Goal: Task Accomplishment & Management: Use online tool/utility

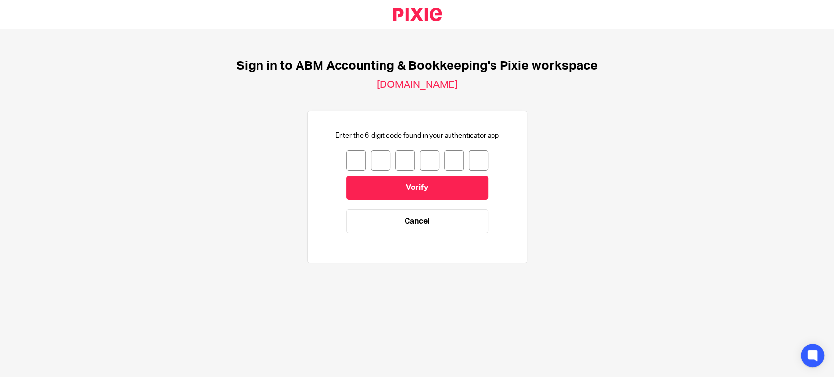
click at [349, 166] on input "number" at bounding box center [356, 160] width 20 height 21
type input "6"
type input "9"
type input "3"
type input "7"
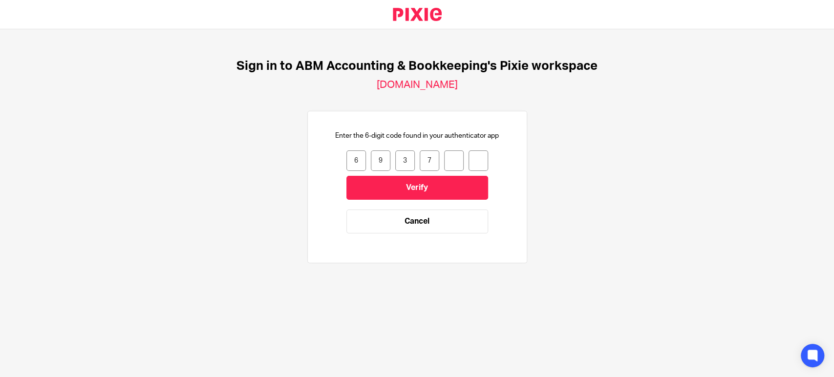
type input "7"
type input "8"
click at [406, 185] on input "Verify" at bounding box center [417, 188] width 142 height 24
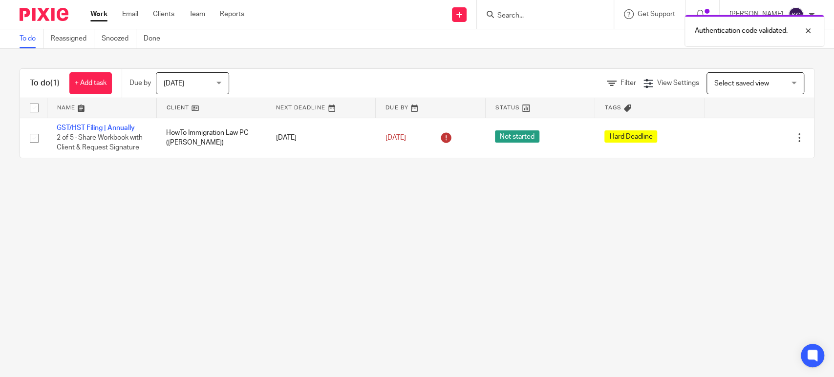
click at [508, 15] on div "Authentication code validated." at bounding box center [620, 28] width 407 height 37
click at [506, 12] on div "Authentication code validated." at bounding box center [620, 28] width 407 height 37
click at [502, 15] on div "Authentication code validated." at bounding box center [620, 28] width 407 height 37
click at [500, 16] on input "Search" at bounding box center [540, 16] width 88 height 9
paste input "North Star Legal PC"
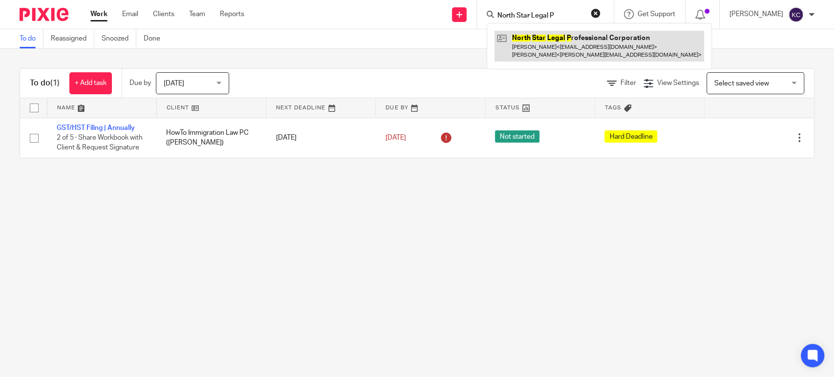
type input "North Star Legal P"
click at [588, 46] on link at bounding box center [599, 46] width 210 height 30
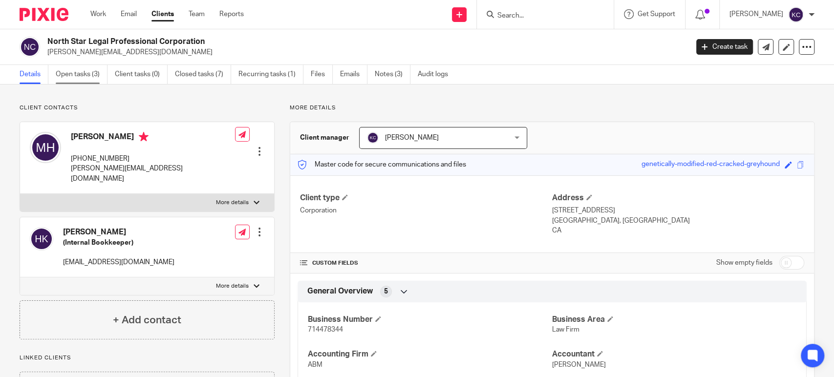
click at [86, 76] on link "Open tasks (3)" at bounding box center [82, 74] width 52 height 19
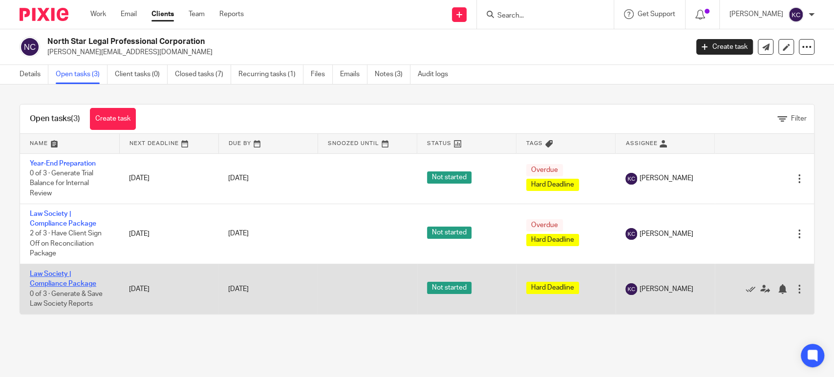
click at [53, 276] on link "Law Society | Compliance Package" at bounding box center [63, 279] width 66 height 17
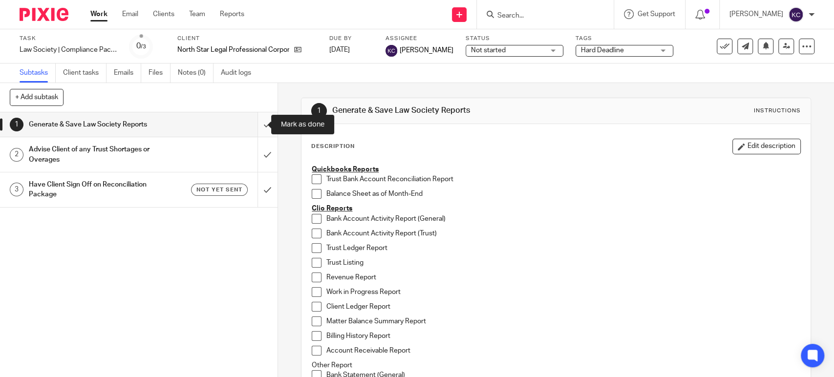
click at [259, 127] on input "submit" at bounding box center [138, 124] width 277 height 24
click at [254, 156] on input "submit" at bounding box center [138, 154] width 277 height 35
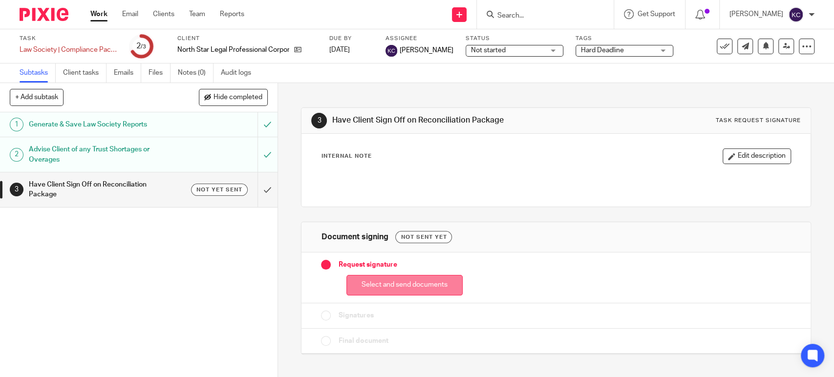
click at [420, 281] on button "Select and send documents" at bounding box center [404, 285] width 116 height 21
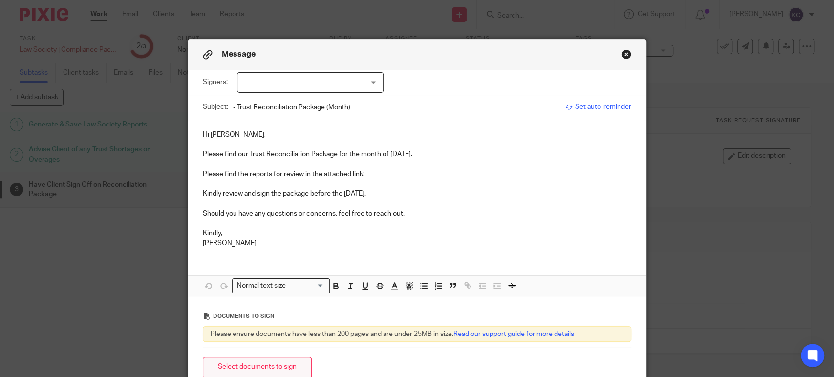
click at [274, 366] on button "Select documents to sign" at bounding box center [257, 367] width 109 height 21
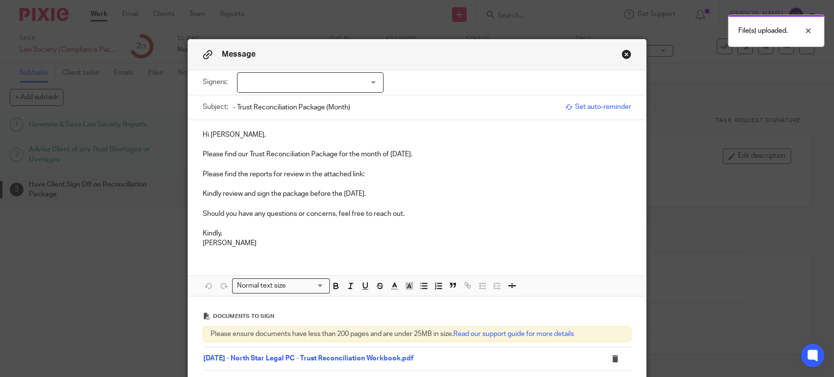
click at [281, 79] on div at bounding box center [310, 82] width 147 height 21
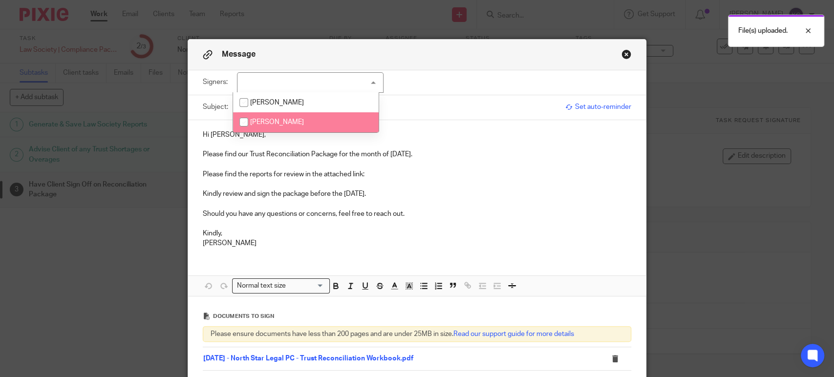
click at [295, 121] on span "Michael Holder" at bounding box center [277, 122] width 54 height 7
checkbox input "true"
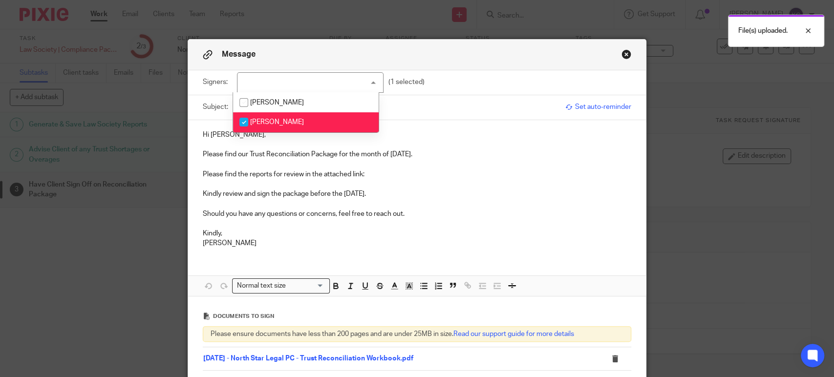
click at [293, 139] on p "Hi Michael," at bounding box center [417, 135] width 428 height 10
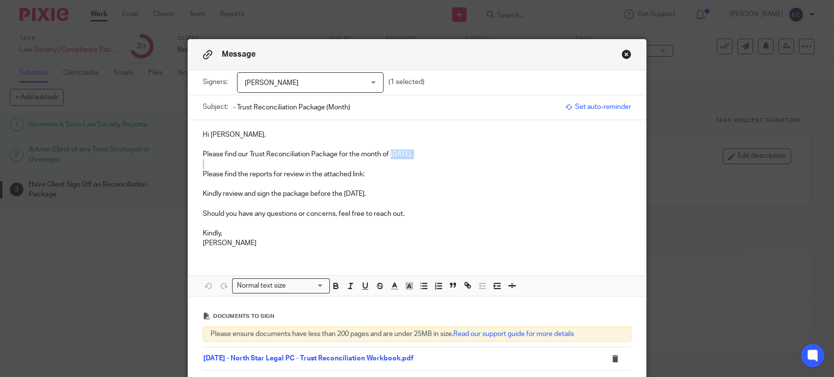
drag, startPoint x: 387, startPoint y: 154, endPoint x: 418, endPoint y: 159, distance: 31.2
click at [418, 159] on div "Hi Michael, Please find our Trust Reconciliation Package for the month of July …" at bounding box center [417, 188] width 458 height 136
copy p "July 2025."
drag, startPoint x: 357, startPoint y: 108, endPoint x: 323, endPoint y: 111, distance: 33.8
click at [323, 111] on input "- Trust Reconciliation Package (Month)" at bounding box center [396, 107] width 327 height 22
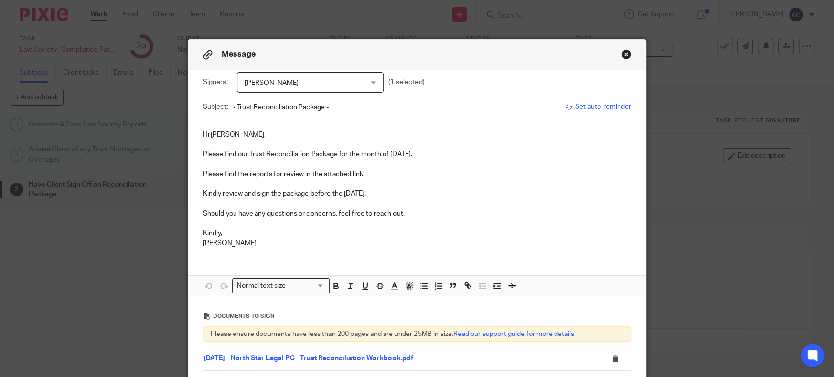
paste input "July 2025."
click at [233, 106] on input "- Trust Reconciliation Package - July 2025." at bounding box center [396, 107] width 327 height 22
paste input "North Star Legal PC"
type input "North Star Legal PC - Trust Reconciliation Package - July 2025."
click at [274, 133] on p "Hi Michael," at bounding box center [417, 135] width 428 height 10
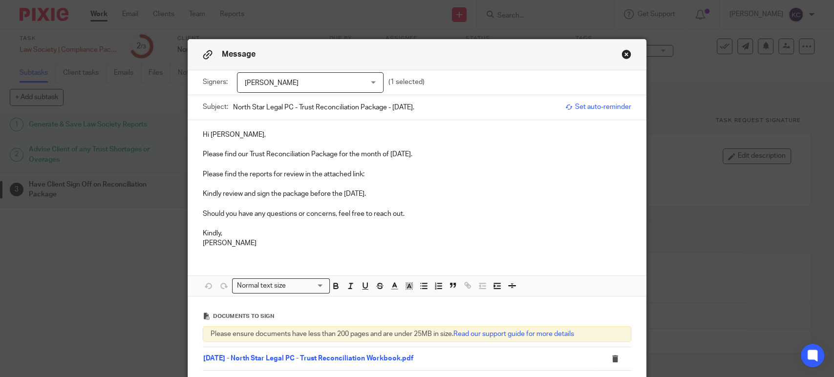
click at [375, 178] on p "Please find the reports for review in the attached link:" at bounding box center [417, 175] width 428 height 10
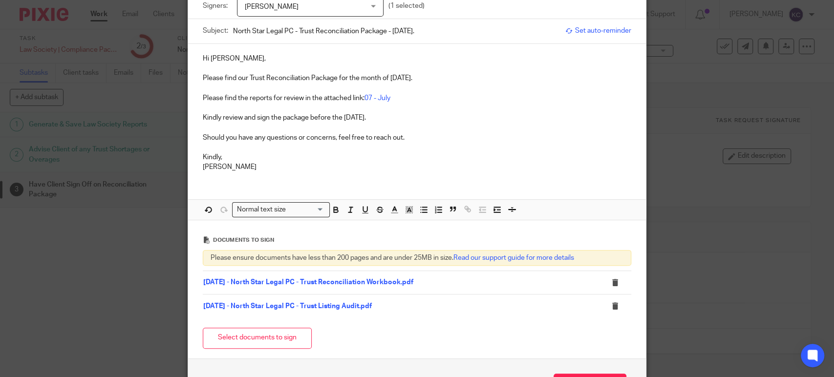
scroll to position [147, 0]
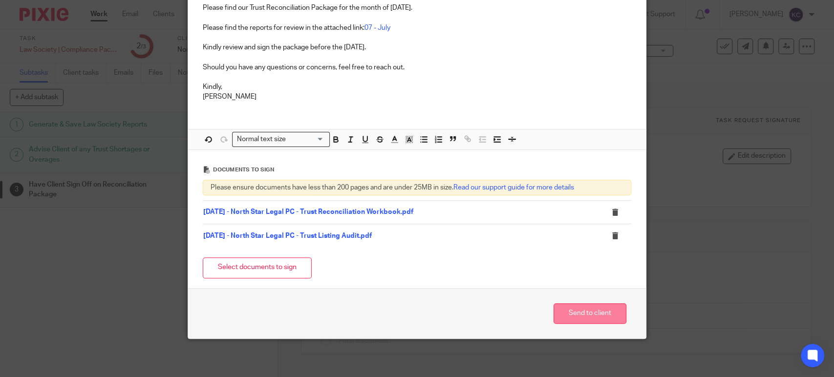
click at [591, 310] on button "Send to client" at bounding box center [589, 313] width 73 height 21
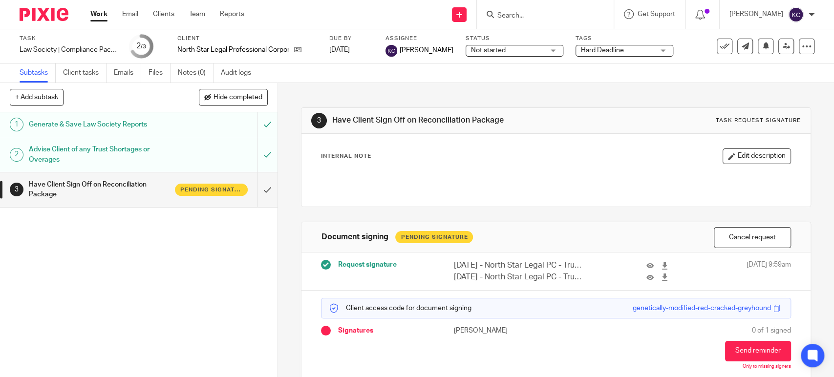
click at [500, 12] on input "Search" at bounding box center [540, 16] width 88 height 9
paste input "Simaei Law Professional Corporation"
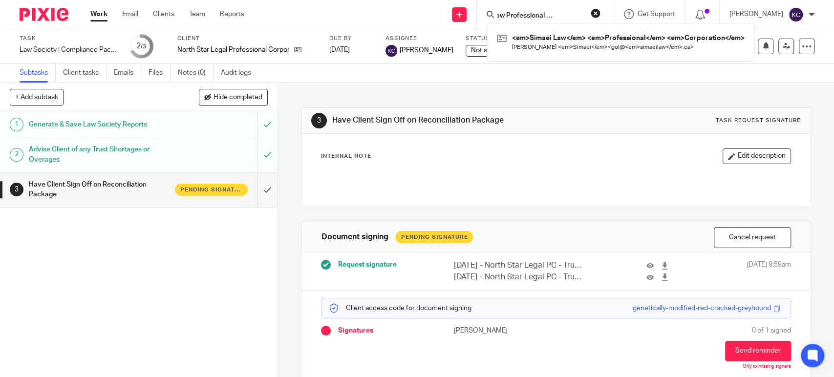
type input "Simaei Law Professional Corporation"
click button "submit" at bounding box center [0, 0] width 0 height 0
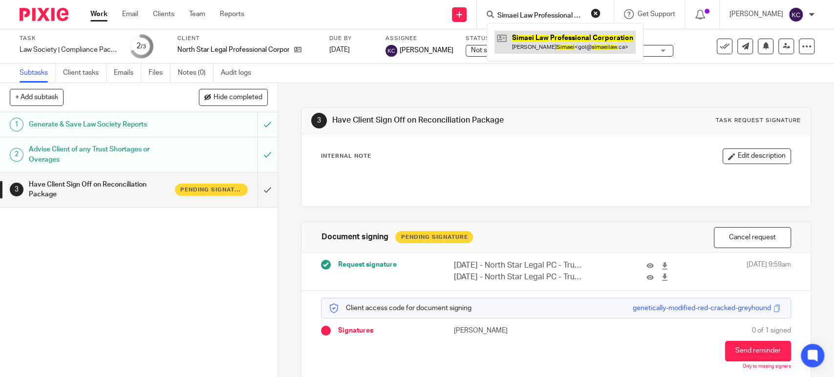
click at [595, 39] on link at bounding box center [564, 42] width 141 height 22
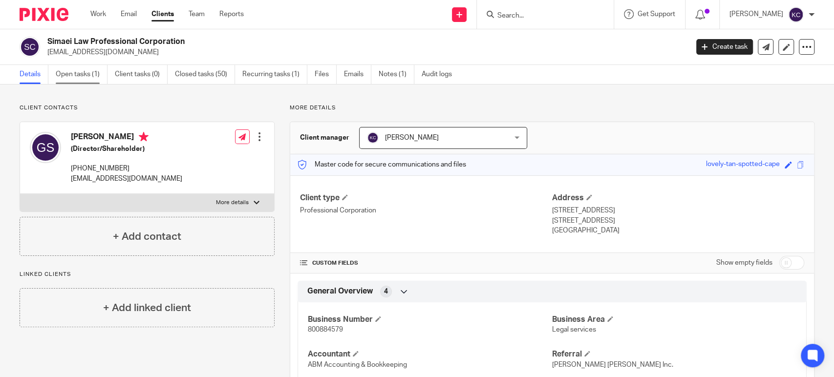
click at [84, 67] on link "Open tasks (1)" at bounding box center [82, 74] width 52 height 19
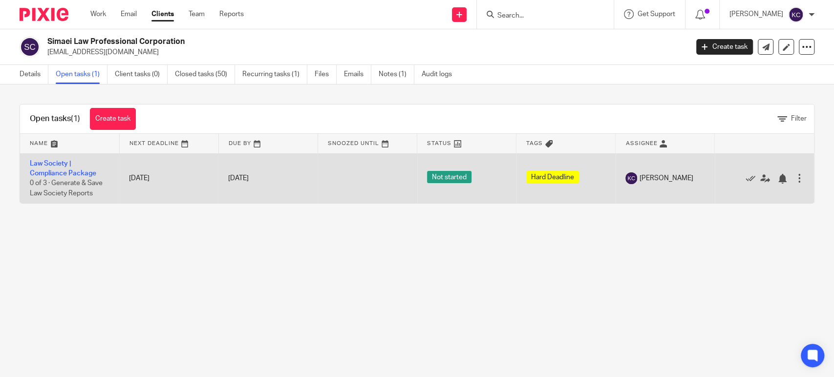
click at [44, 169] on td "Law Society | Compliance Package 0 of 3 · Generate & Save Law Society Reports" at bounding box center [69, 178] width 99 height 50
click at [62, 160] on link "Law Society | Compliance Package" at bounding box center [63, 168] width 66 height 17
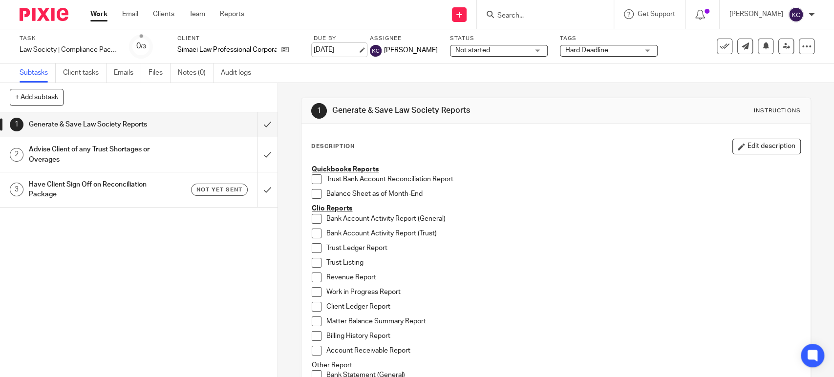
click at [358, 51] on link "[DATE]" at bounding box center [336, 50] width 44 height 10
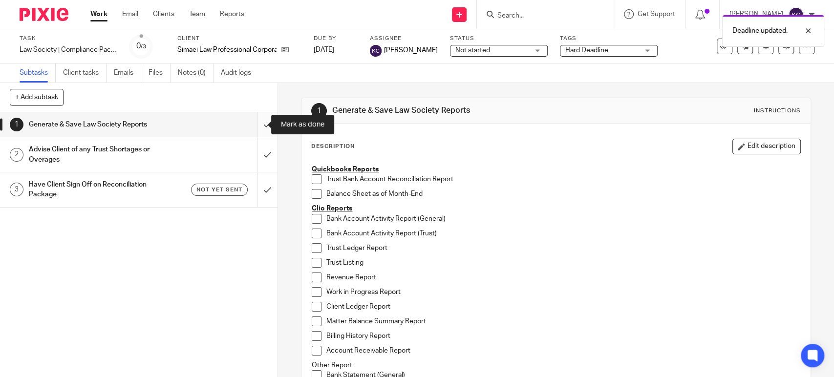
click at [258, 120] on input "submit" at bounding box center [138, 124] width 277 height 24
click at [257, 152] on input "submit" at bounding box center [138, 154] width 277 height 35
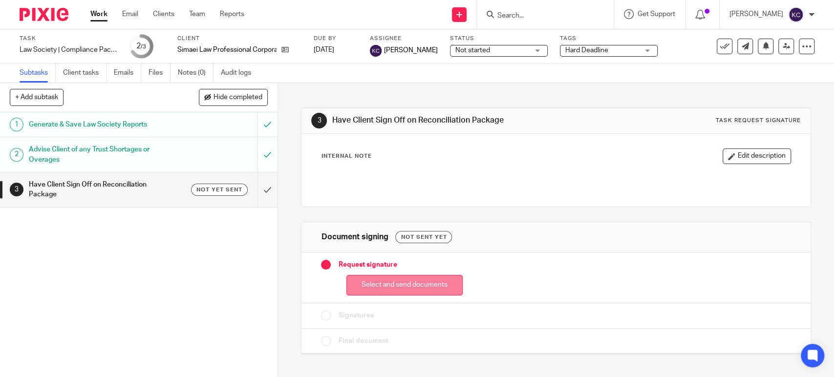
click at [420, 287] on button "Select and send documents" at bounding box center [404, 285] width 116 height 21
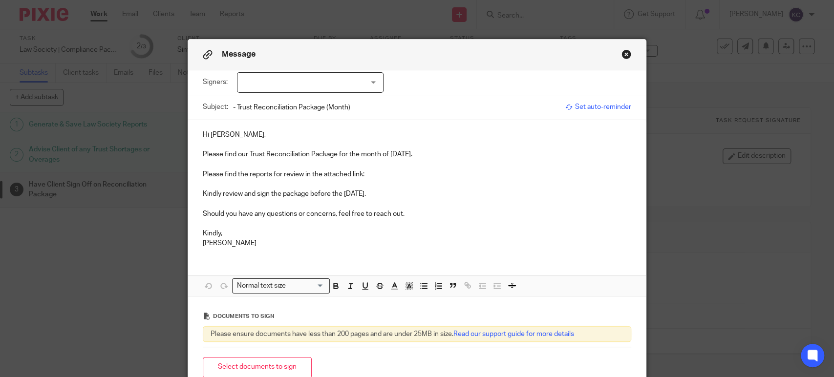
click at [277, 84] on div at bounding box center [310, 82] width 147 height 21
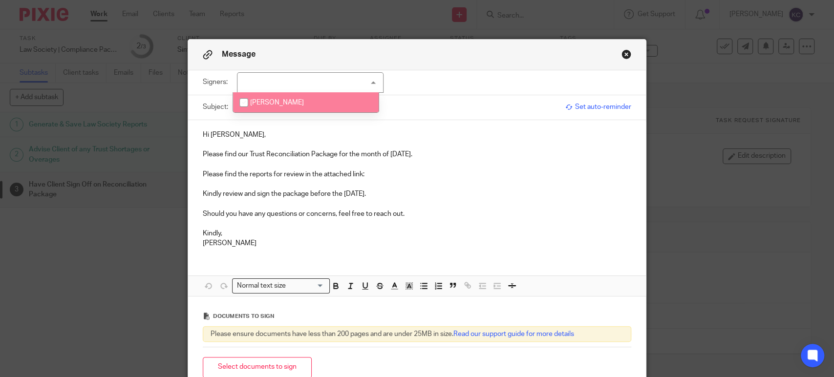
click at [282, 105] on span "[PERSON_NAME]" at bounding box center [277, 102] width 54 height 7
checkbox input "true"
click at [277, 130] on p "Hi [PERSON_NAME]," at bounding box center [417, 135] width 428 height 10
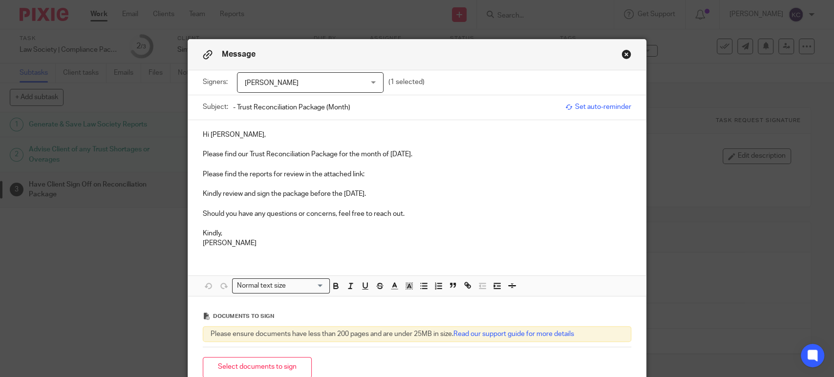
drag, startPoint x: 388, startPoint y: 152, endPoint x: 419, endPoint y: 157, distance: 31.2
click at [419, 157] on p "Please find our Trust Reconciliation Package for the month of [DATE]." at bounding box center [417, 154] width 428 height 10
copy p "July 2025."
drag, startPoint x: 360, startPoint y: 103, endPoint x: 321, endPoint y: 112, distance: 39.6
click at [321, 112] on input "- Trust Reconciliation Package (Month)" at bounding box center [396, 107] width 327 height 22
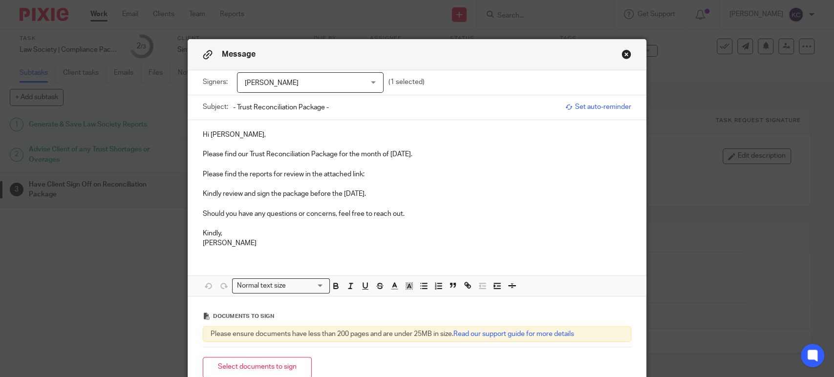
paste input "July 2025."
click at [233, 109] on input "- Trust Reconciliation Package - July 2025." at bounding box center [396, 107] width 327 height 22
paste input "Simaei Law Professional Corporation"
type input "Simaei Law Professional Corporation - Trust Reconciliation Package - [DATE]."
click at [384, 175] on p "Please find the reports for review in the attached link:" at bounding box center [417, 175] width 428 height 10
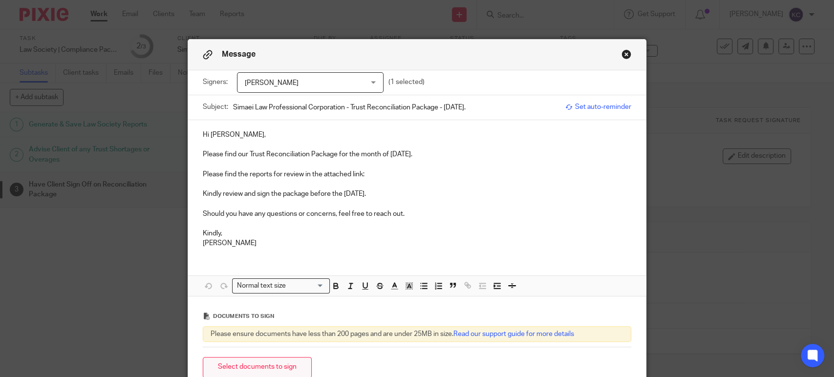
click at [266, 372] on button "Select documents to sign" at bounding box center [257, 367] width 109 height 21
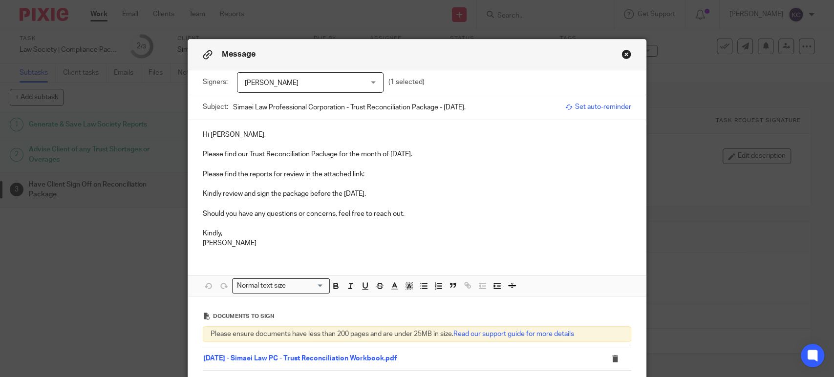
click at [367, 176] on p "Please find the reports for review in the attached link:" at bounding box center [417, 175] width 428 height 10
click at [379, 173] on p "Please find the reports for review in the attached link:" at bounding box center [417, 175] width 428 height 10
click at [421, 196] on p "Kindly review and sign the package before the [DATE]." at bounding box center [417, 194] width 428 height 10
click at [409, 212] on p "Should you have any questions or concerns, feel free to reach out." at bounding box center [417, 214] width 428 height 10
click at [418, 171] on p "Please find the reports for review in the attached link: 07 - July" at bounding box center [417, 175] width 428 height 10
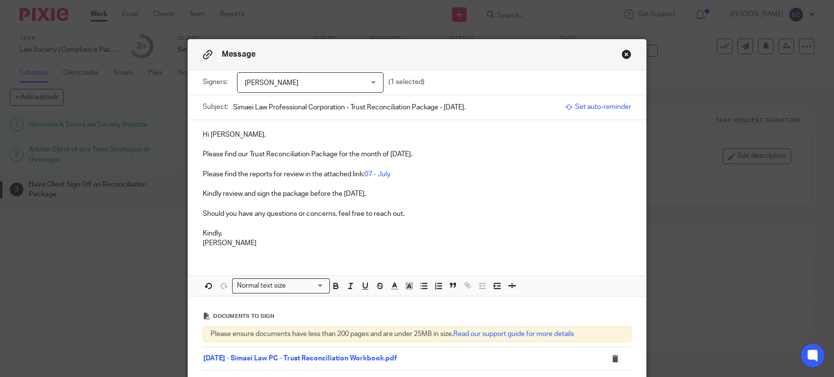
click at [413, 179] on p at bounding box center [417, 184] width 428 height 10
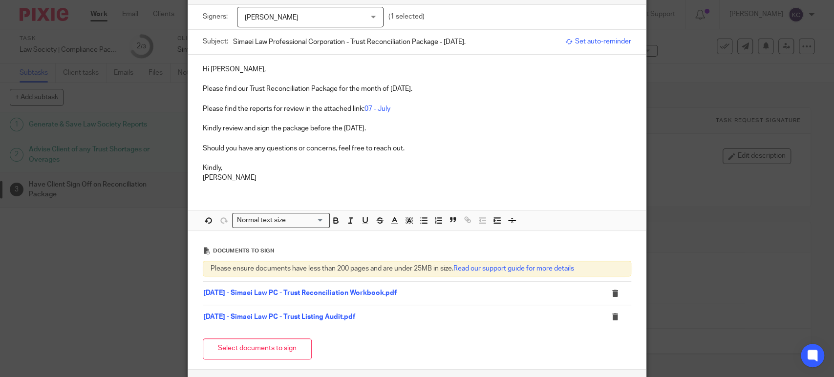
scroll to position [147, 0]
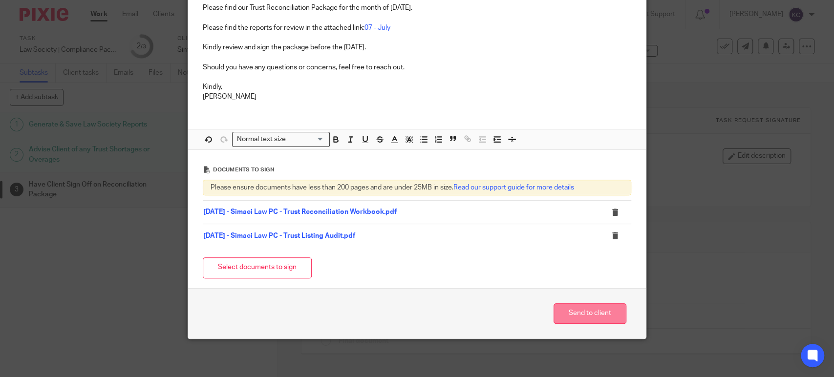
click at [607, 313] on button "Send to client" at bounding box center [589, 313] width 73 height 21
